Goal: Task Accomplishment & Management: Manage account settings

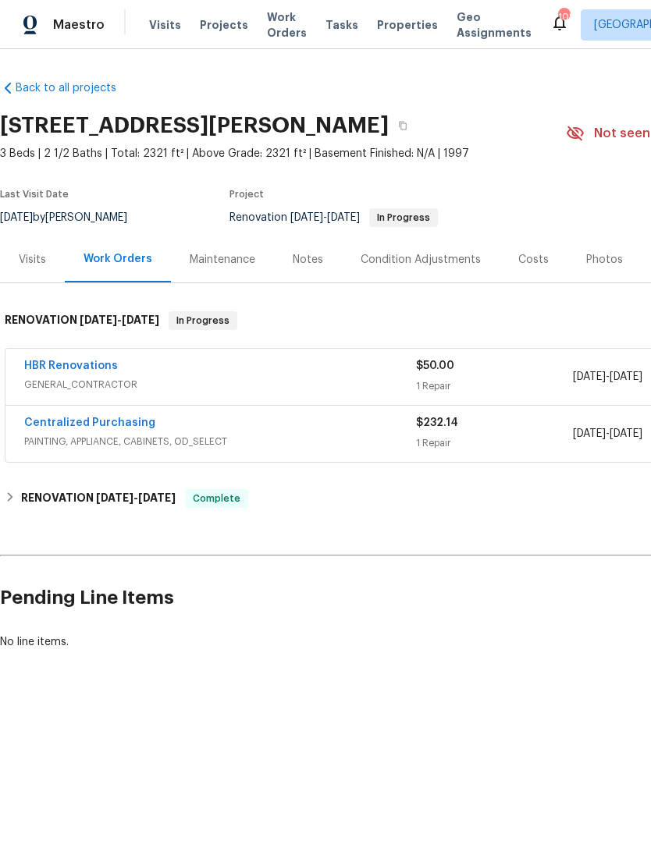
click at [44, 254] on div "Visits" at bounding box center [32, 260] width 27 height 16
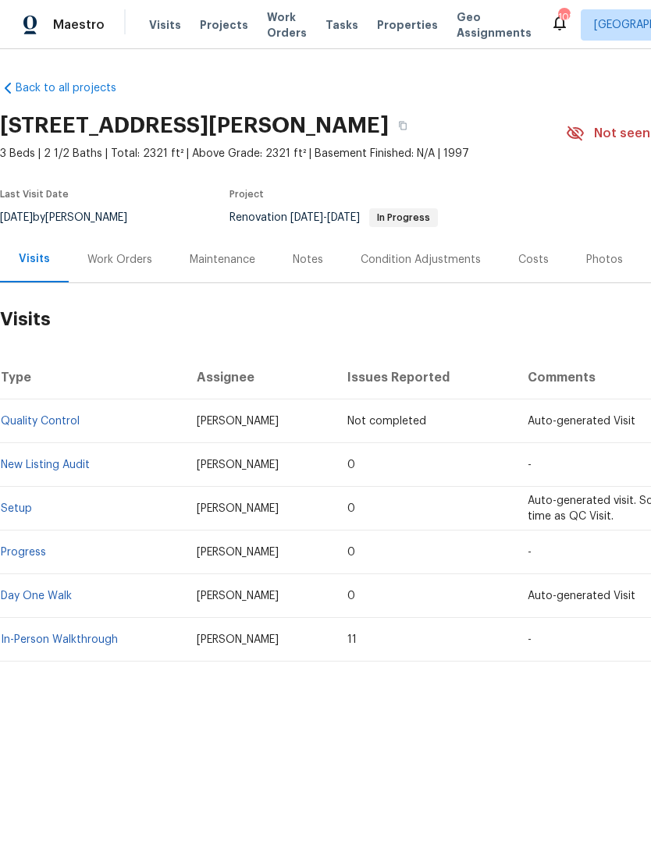
click at [129, 263] on div "Work Orders" at bounding box center [119, 260] width 65 height 16
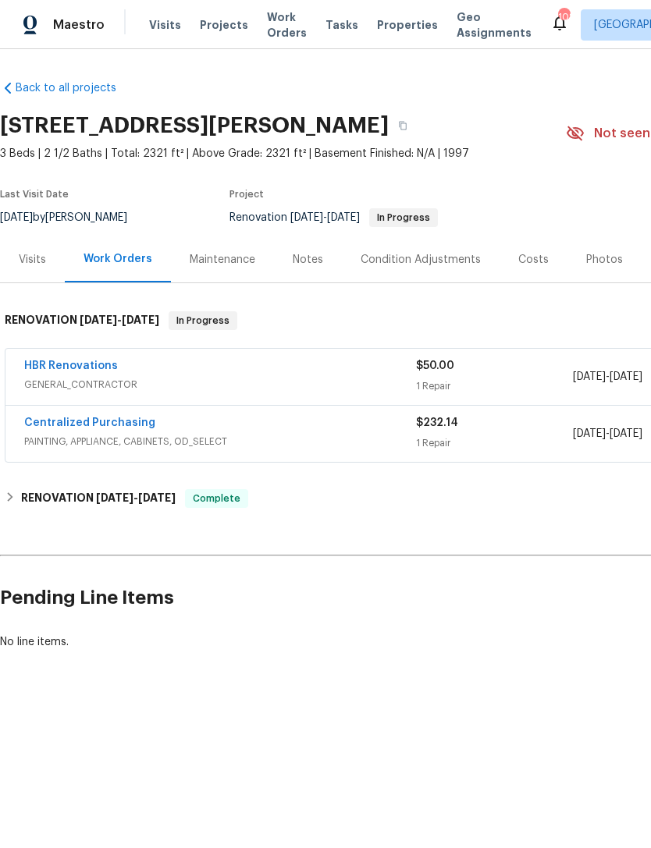
click at [76, 369] on link "HBR Renovations" at bounding box center [71, 366] width 94 height 11
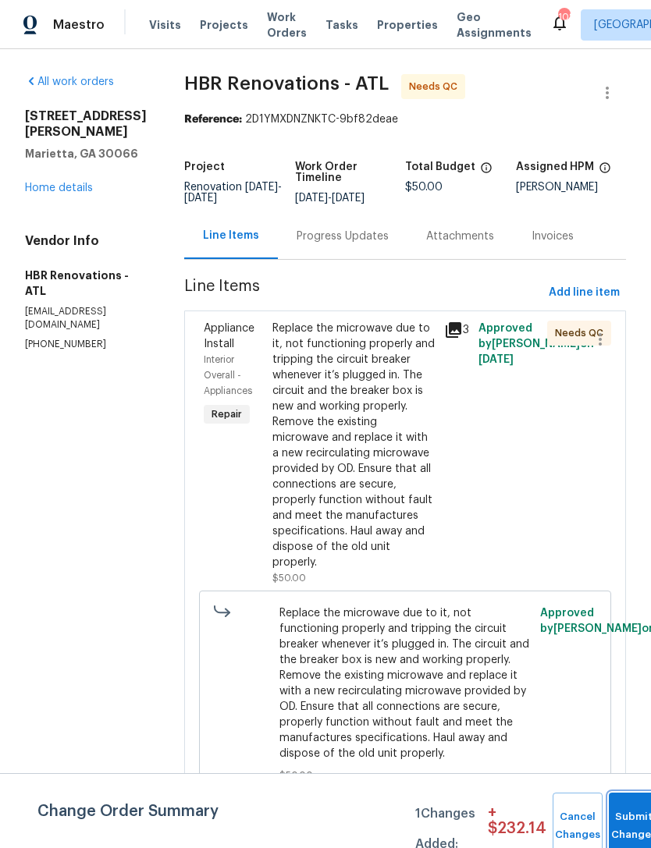
click at [624, 806] on button "Submit Changes" at bounding box center [634, 826] width 50 height 67
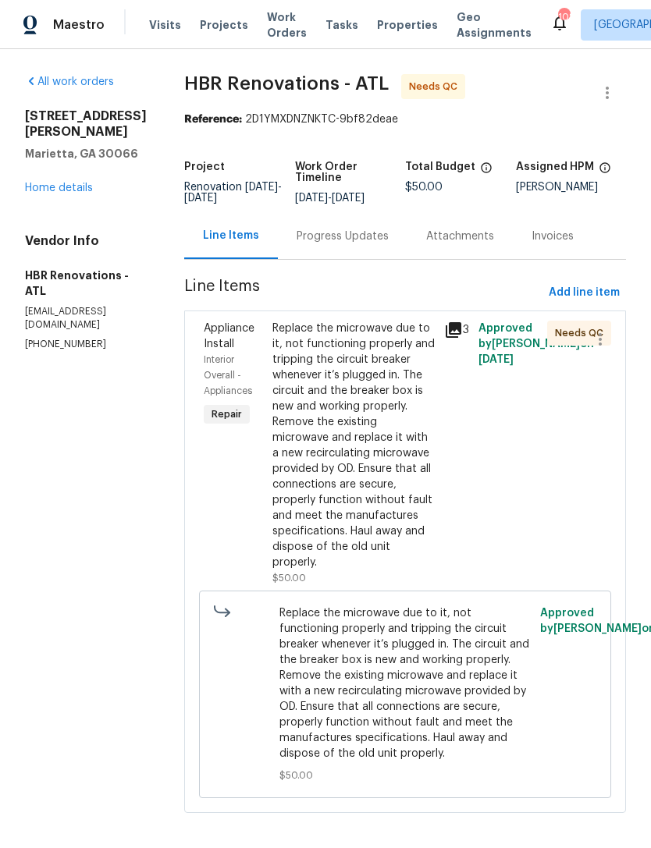
click at [347, 236] on div "Progress Updates" at bounding box center [343, 237] width 92 height 16
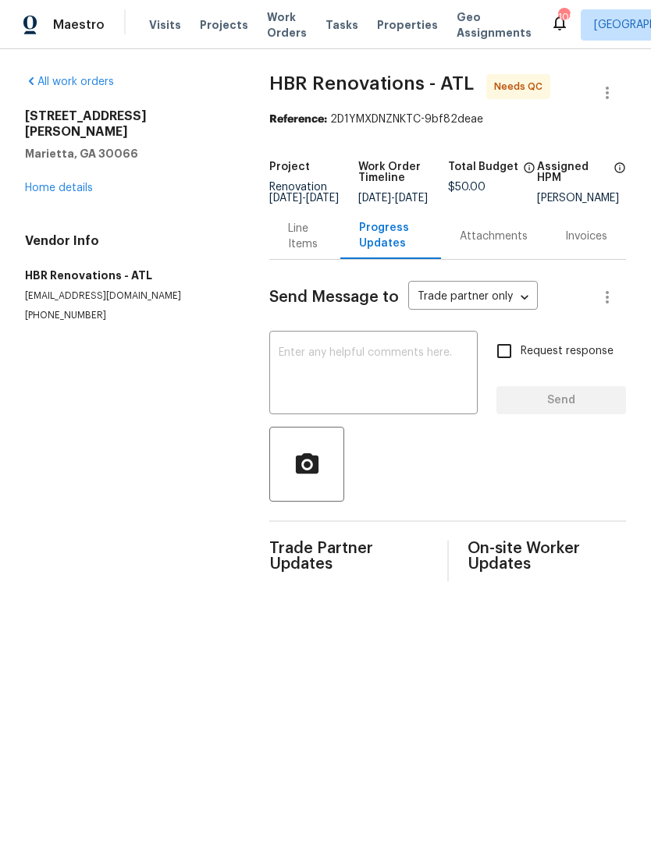
click at [302, 252] on div "Line Items" at bounding box center [305, 236] width 34 height 31
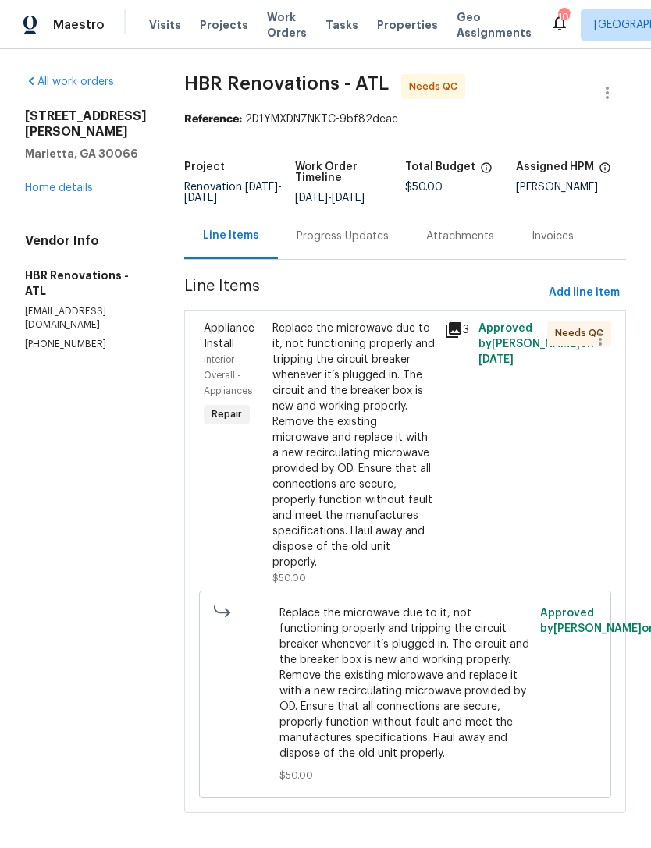
click at [232, 342] on div "Appliance Install" at bounding box center [233, 336] width 59 height 31
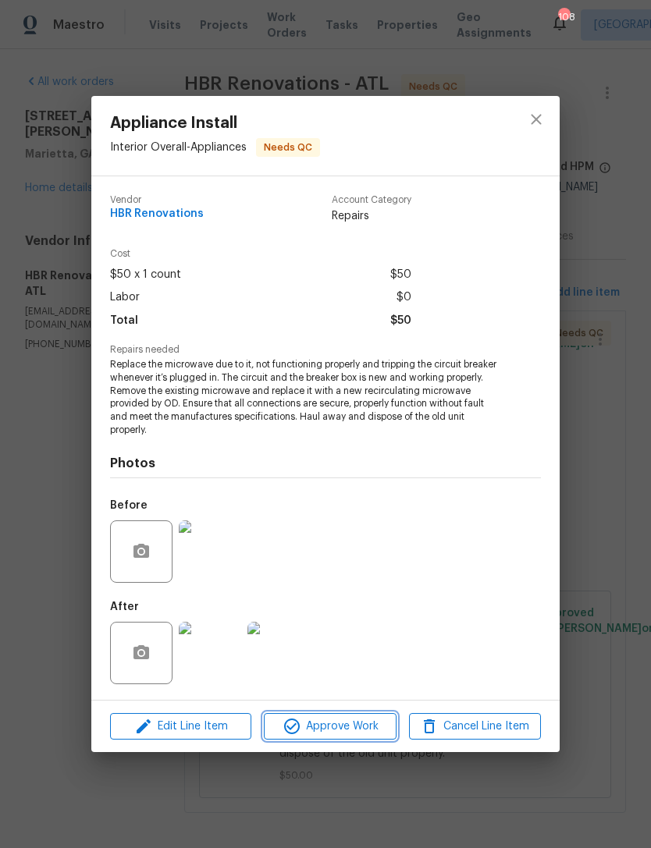
click at [357, 727] on span "Approve Work" at bounding box center [329, 727] width 123 height 20
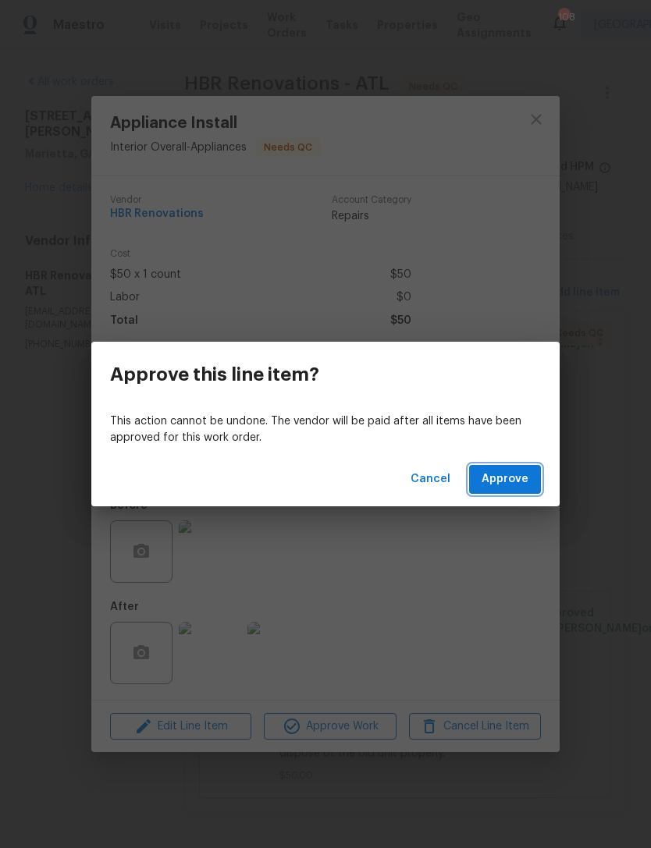
click at [514, 474] on span "Approve" at bounding box center [505, 480] width 47 height 20
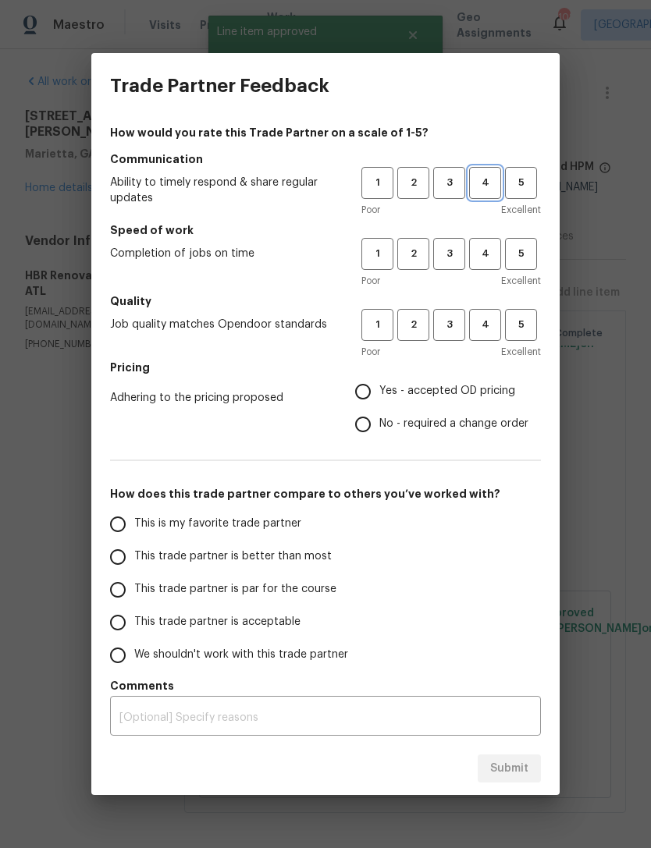
click at [485, 187] on span "4" at bounding box center [485, 183] width 29 height 18
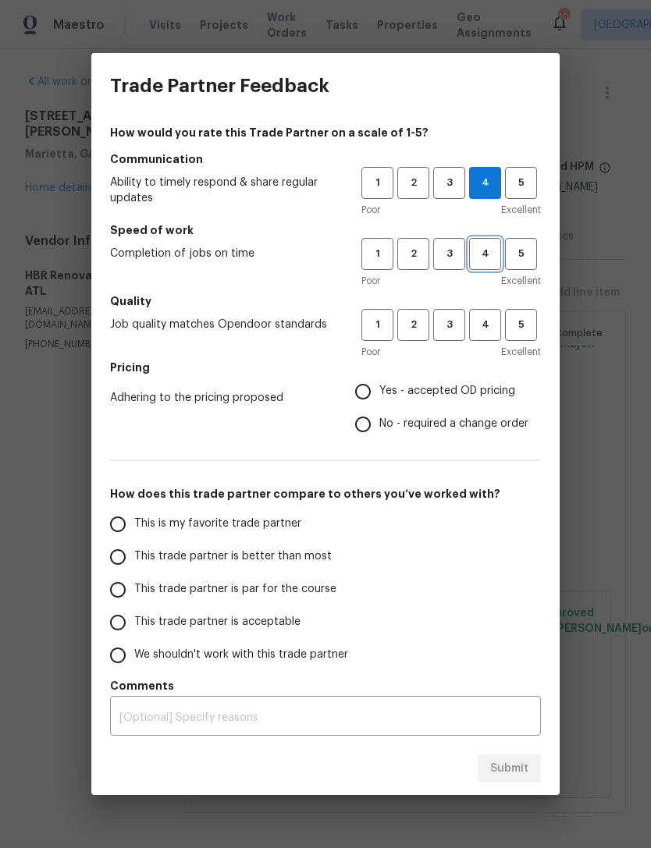
click at [483, 258] on span "4" at bounding box center [485, 254] width 29 height 18
click at [453, 328] on span "3" at bounding box center [449, 325] width 29 height 18
click at [372, 395] on input "Yes - accepted OD pricing" at bounding box center [363, 391] width 33 height 33
radio input "true"
click at [125, 626] on input "This trade partner is acceptable" at bounding box center [117, 622] width 33 height 33
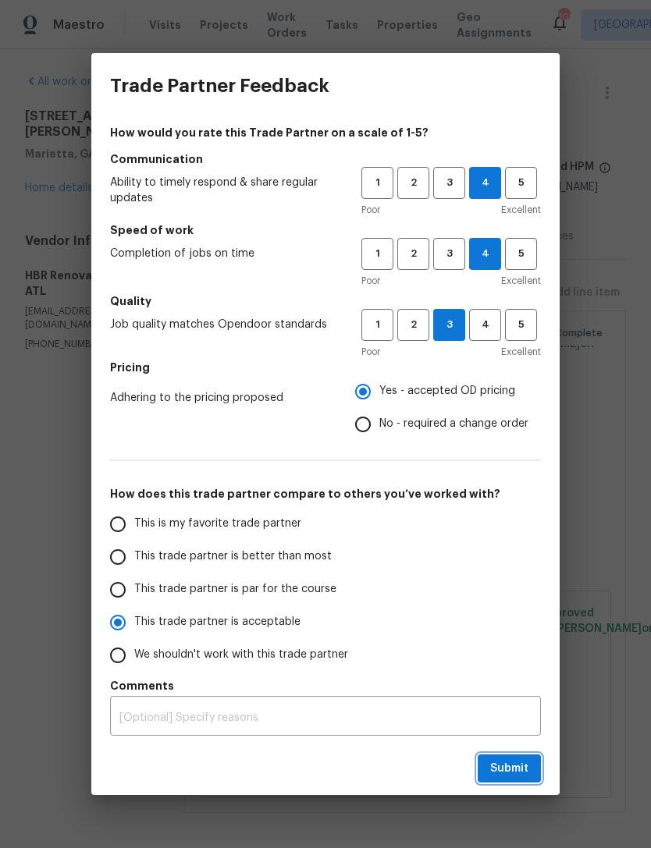
click at [514, 761] on span "Submit" at bounding box center [509, 769] width 38 height 20
radio input "true"
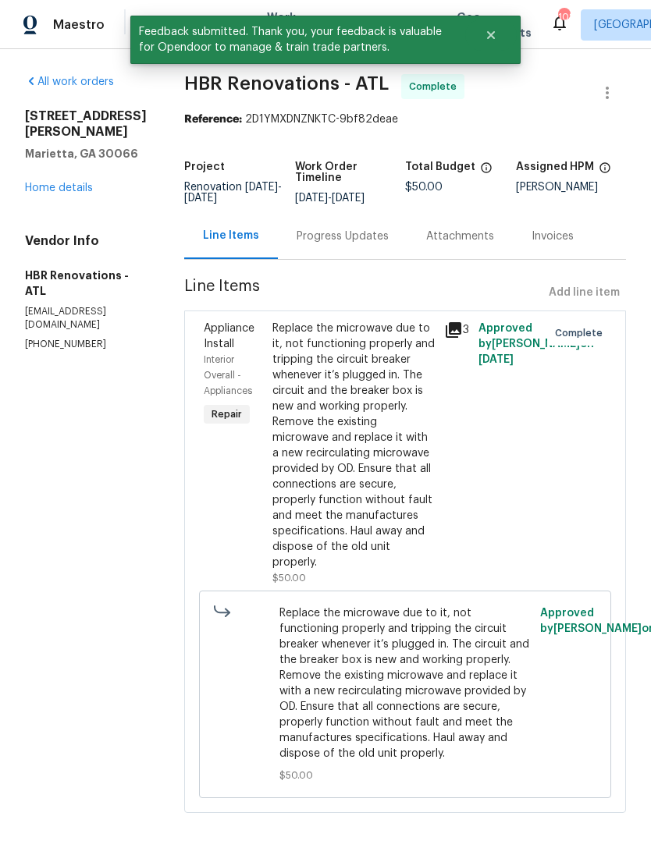
click at [61, 193] on link "Home details" at bounding box center [59, 188] width 68 height 11
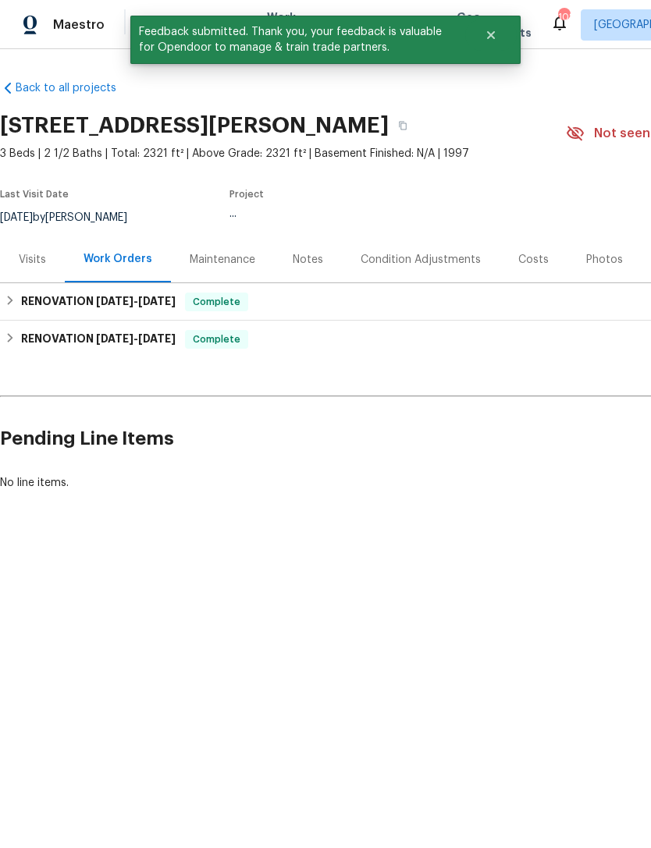
click at [311, 267] on div "Notes" at bounding box center [308, 260] width 30 height 16
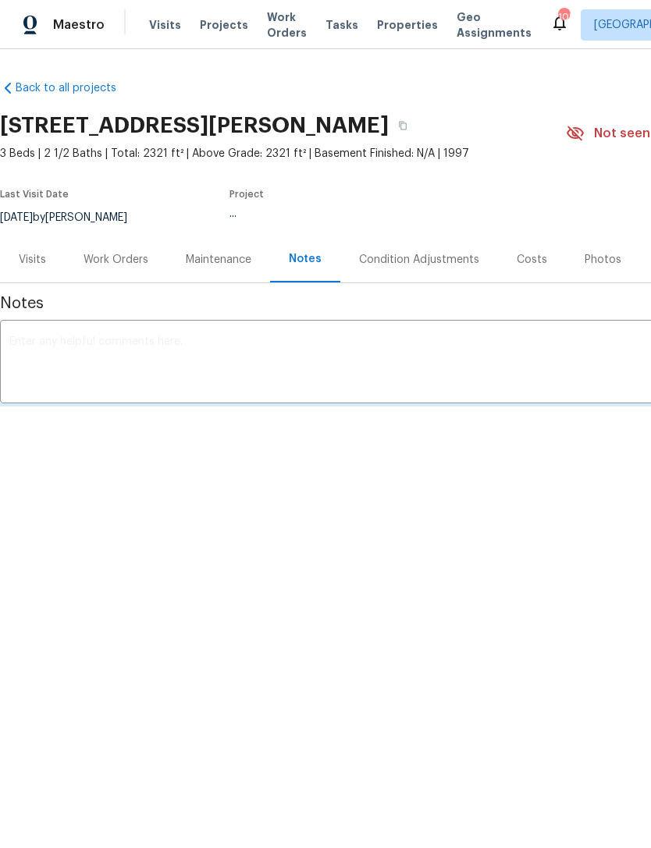
click at [41, 261] on div "Visits" at bounding box center [32, 260] width 27 height 16
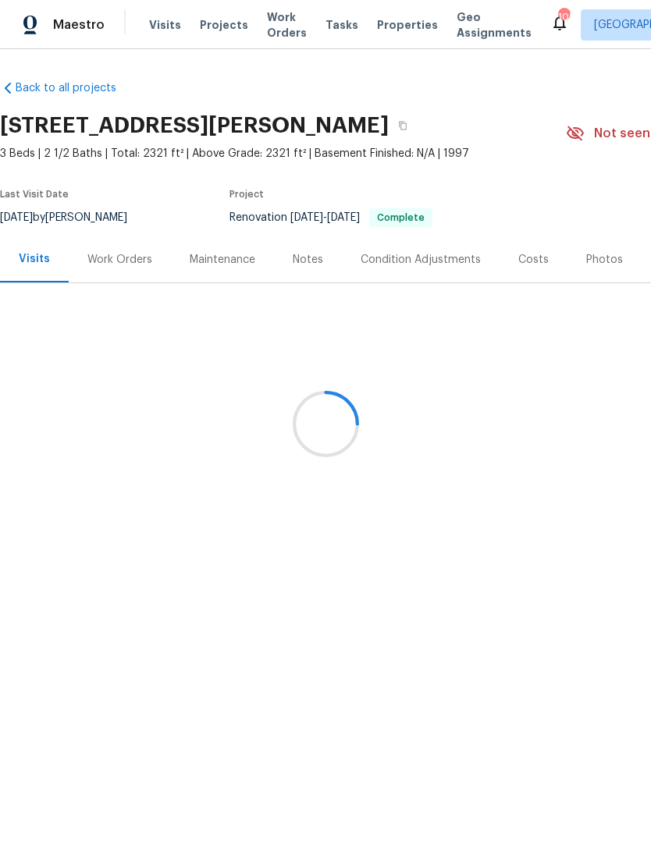
click at [200, 261] on div at bounding box center [325, 424] width 651 height 848
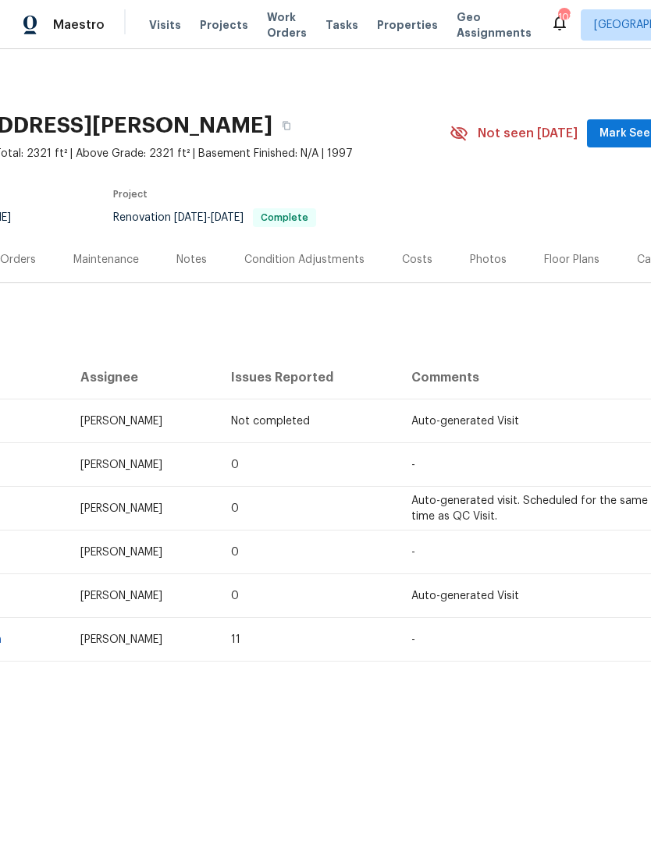
scroll to position [0, 110]
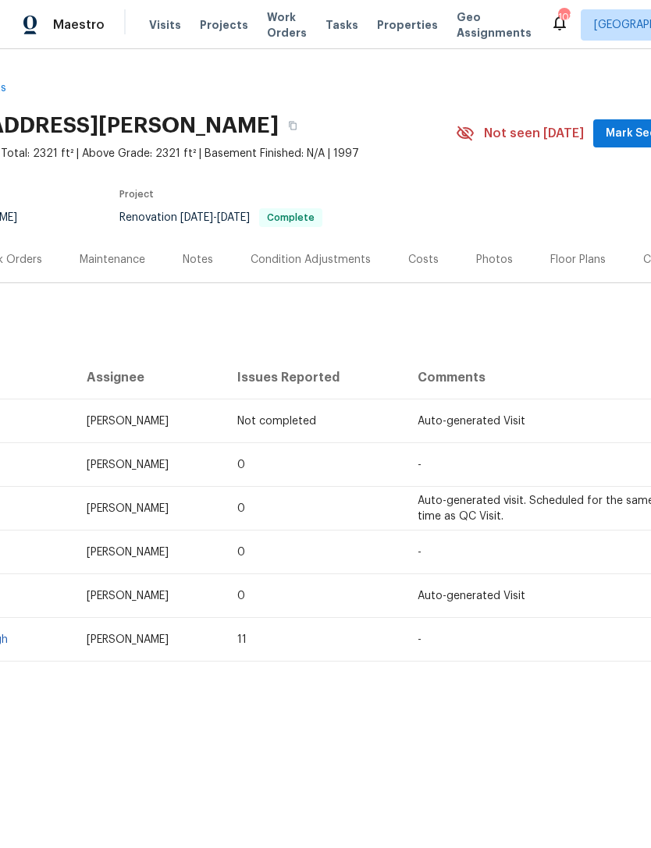
click at [115, 259] on div "Maintenance" at bounding box center [113, 260] width 66 height 16
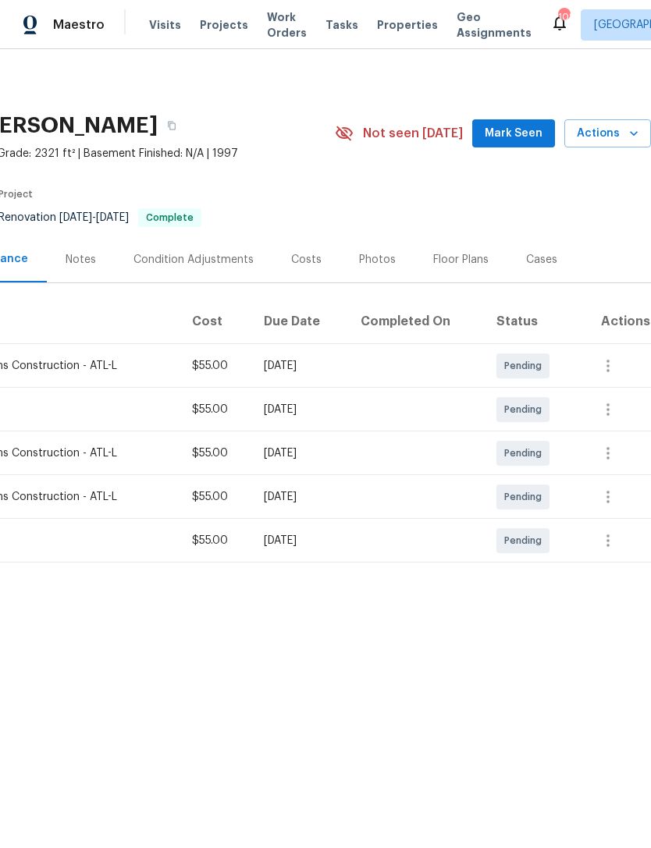
scroll to position [0, 231]
click at [521, 138] on span "Mark Seen" at bounding box center [514, 134] width 58 height 20
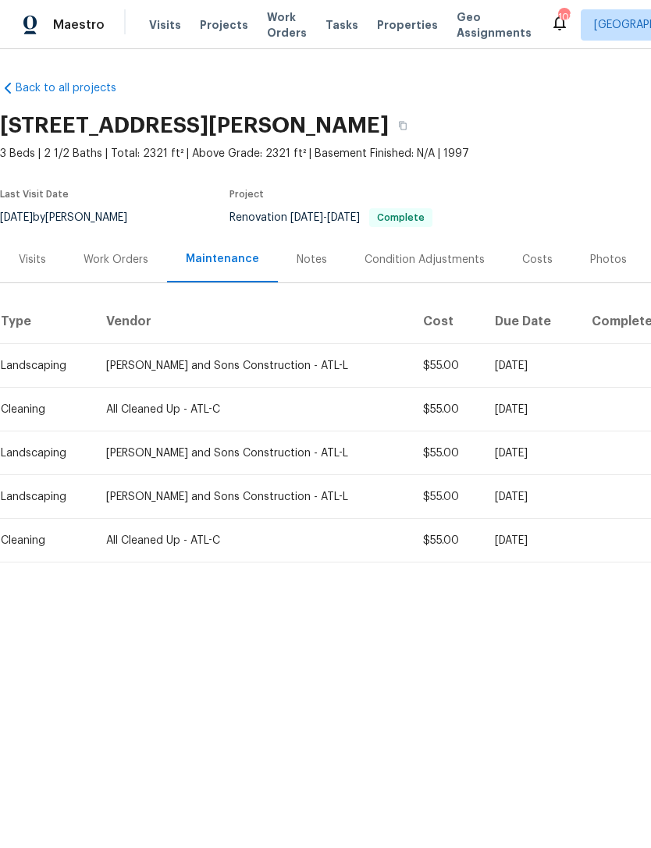
scroll to position [0, 0]
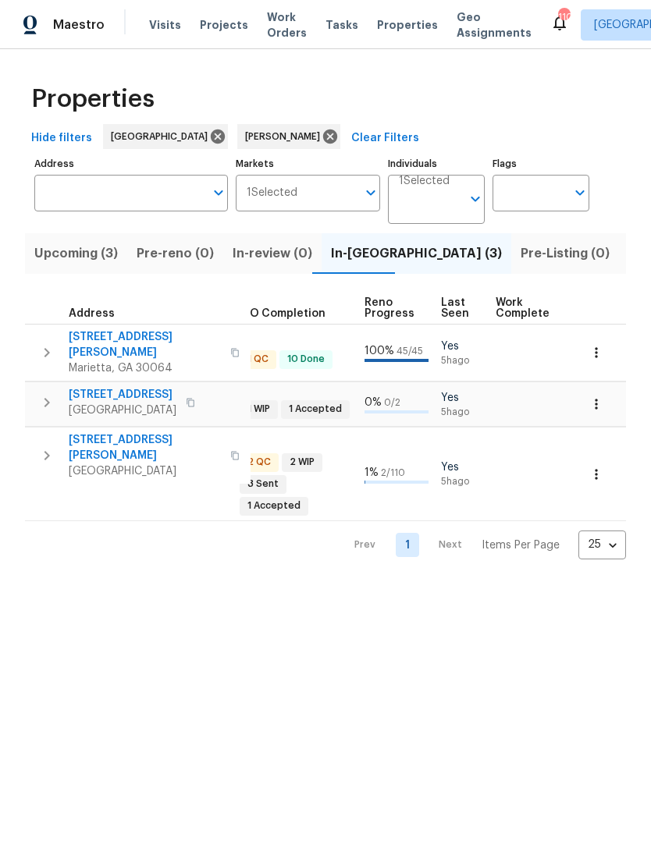
scroll to position [0, 606]
click at [628, 256] on span "Listed (12)" at bounding box center [660, 254] width 64 height 22
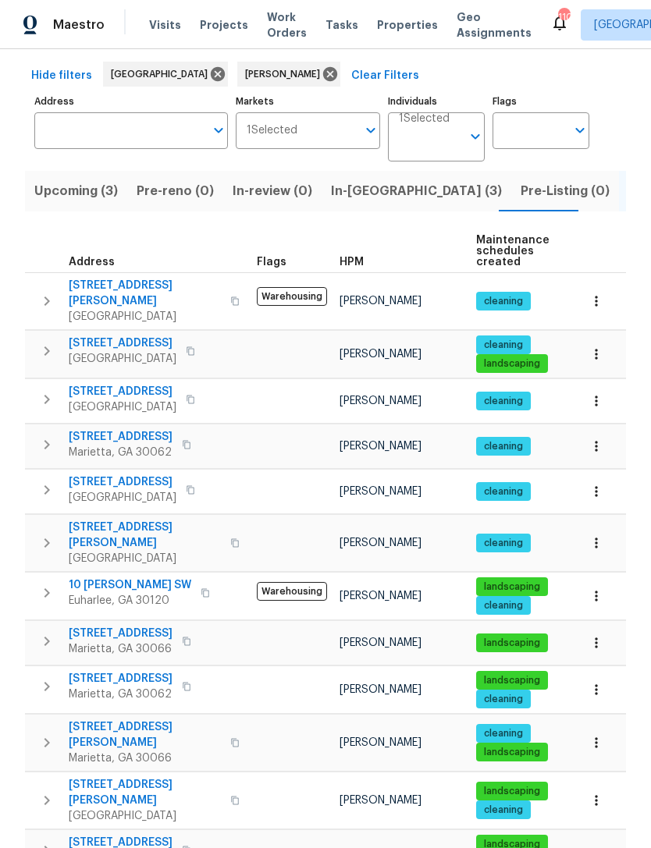
click at [130, 671] on span "2864 Sudbury Ct" at bounding box center [121, 679] width 104 height 16
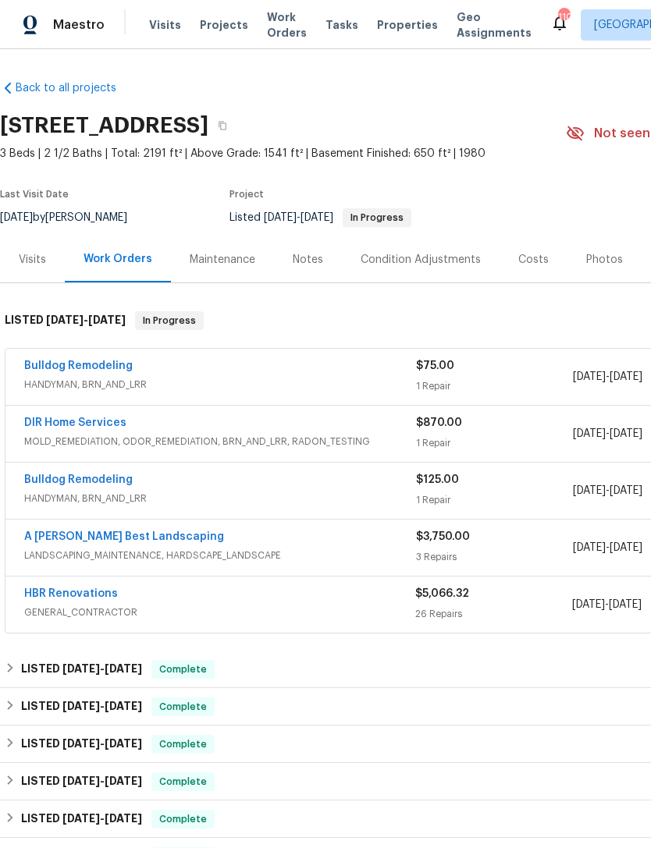
click at [23, 263] on div "Visits" at bounding box center [32, 260] width 27 height 16
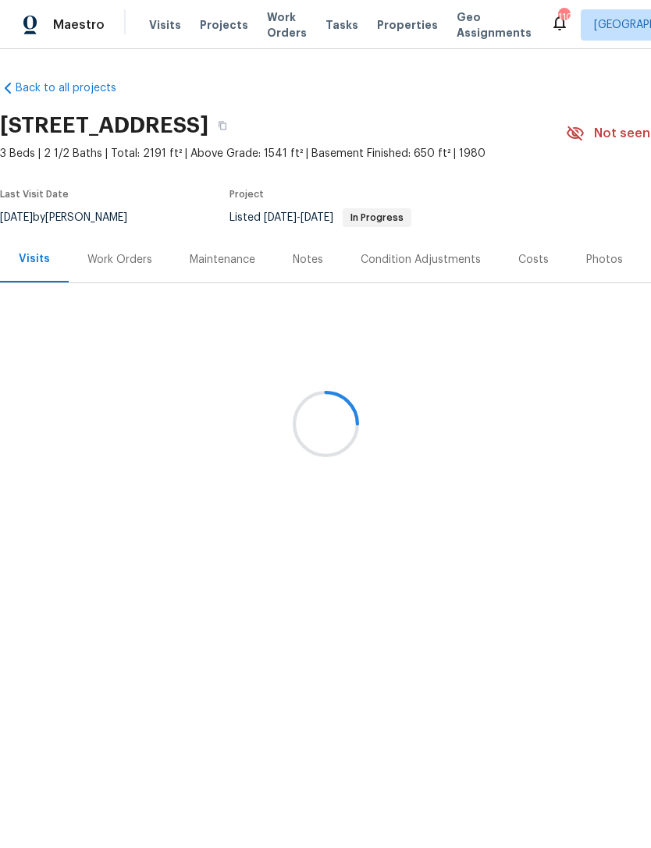
click at [314, 261] on div at bounding box center [325, 424] width 651 height 848
